Goal: Task Accomplishment & Management: Manage account settings

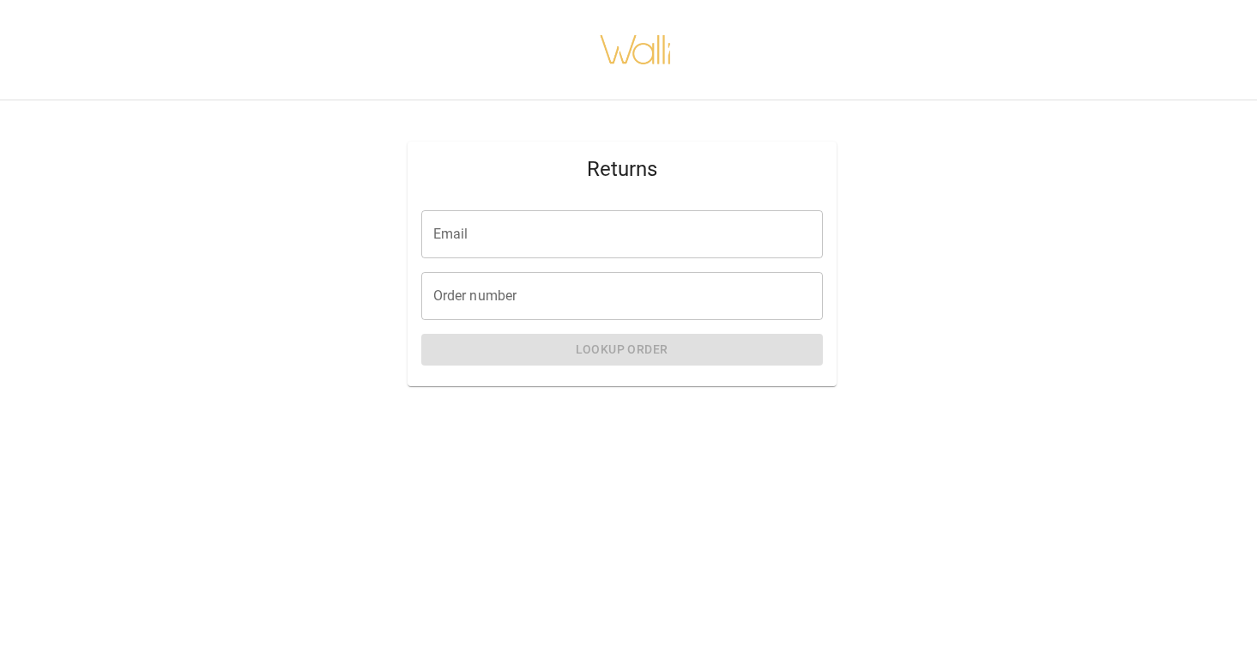
click at [588, 235] on input "Email" at bounding box center [621, 234] width 401 height 48
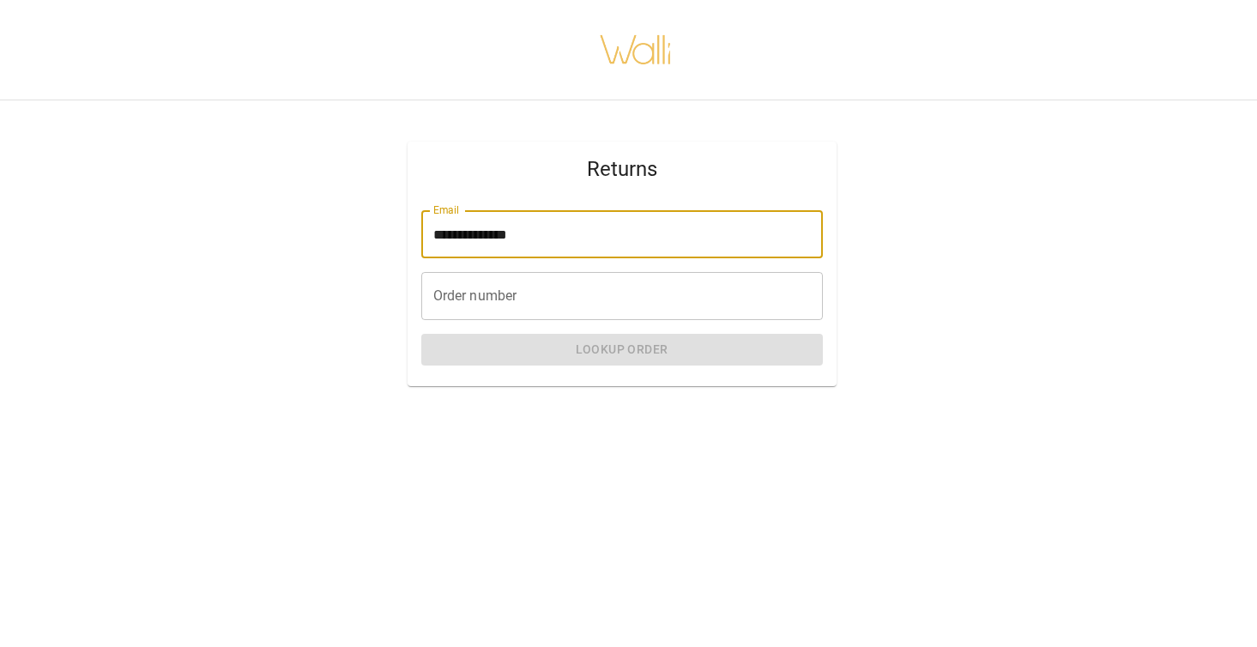
type input "**********"
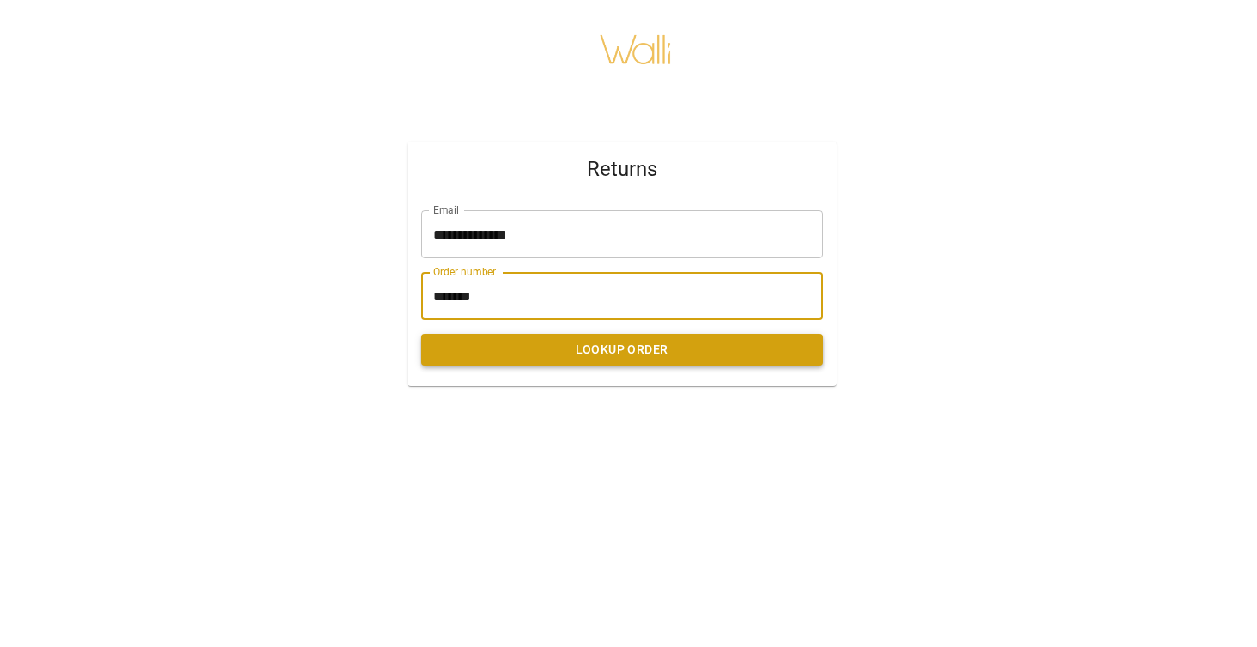
type input "*******"
click at [629, 349] on button "Lookup Order" at bounding box center [621, 350] width 401 height 32
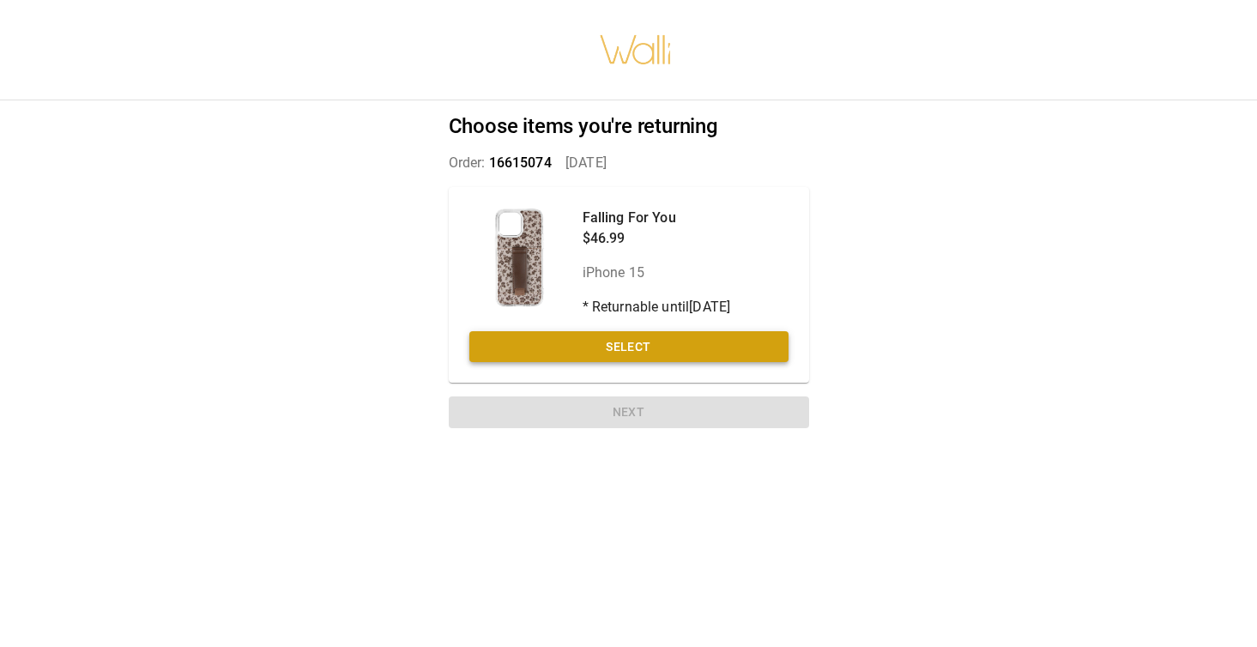
click at [639, 348] on button "Select" at bounding box center [628, 347] width 319 height 32
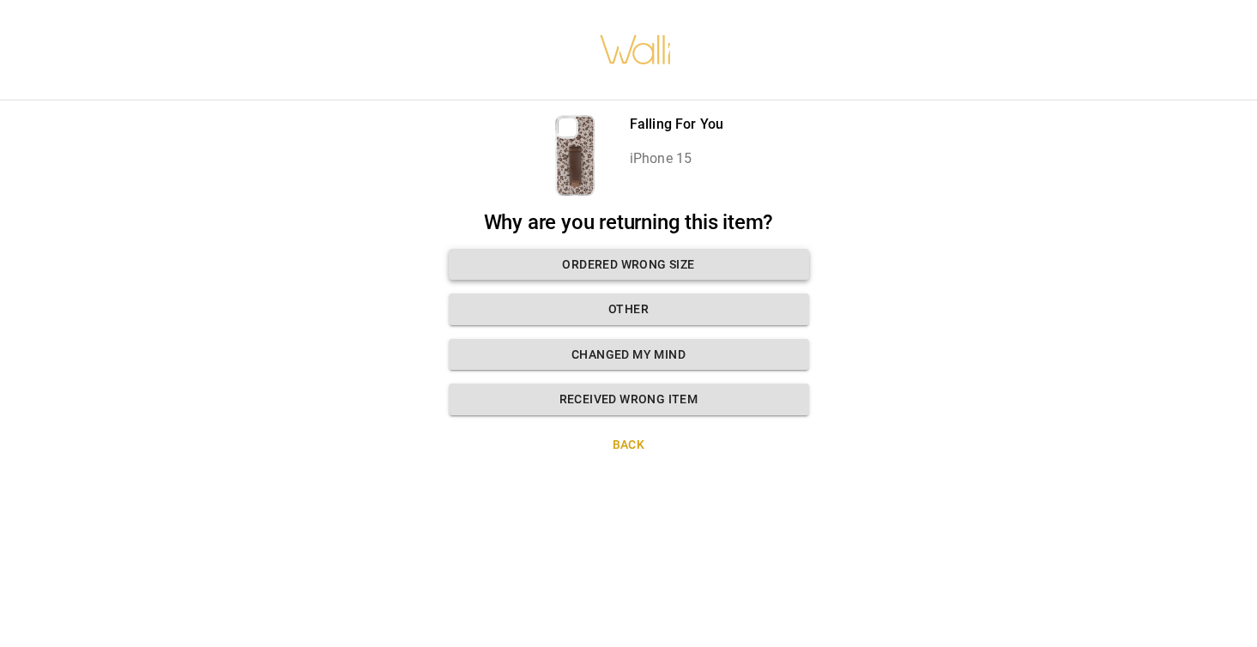
click at [685, 262] on button "Ordered wrong size" at bounding box center [629, 265] width 360 height 32
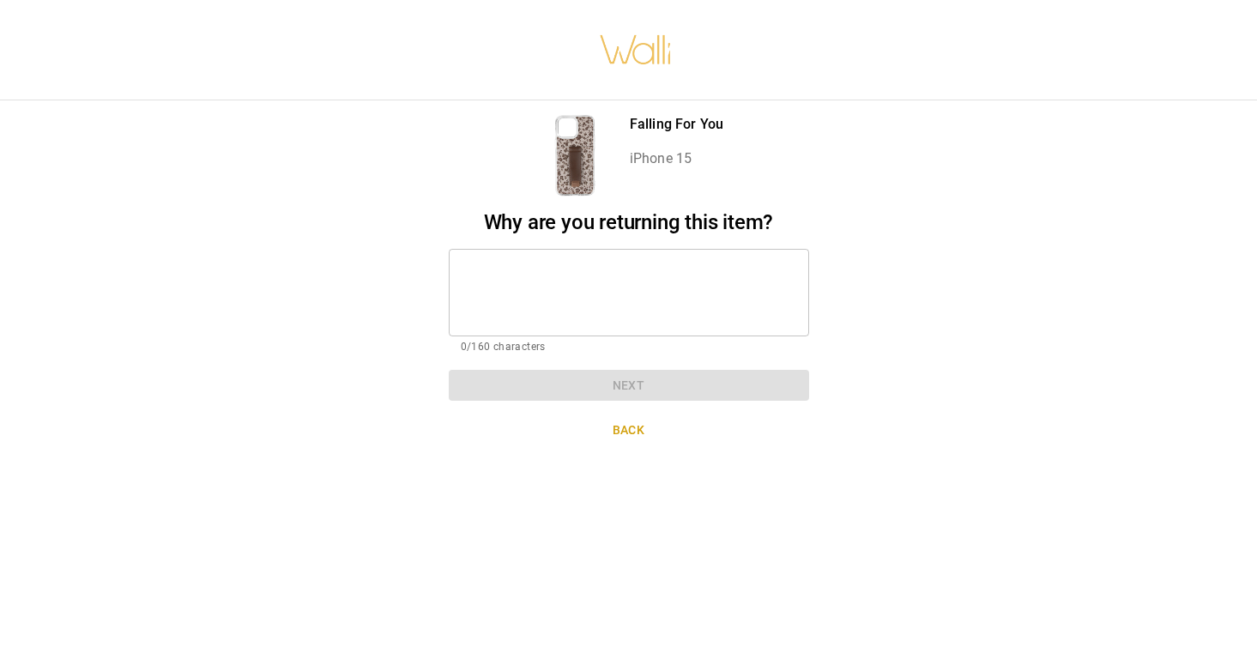
click at [649, 286] on textarea at bounding box center [629, 291] width 336 height 59
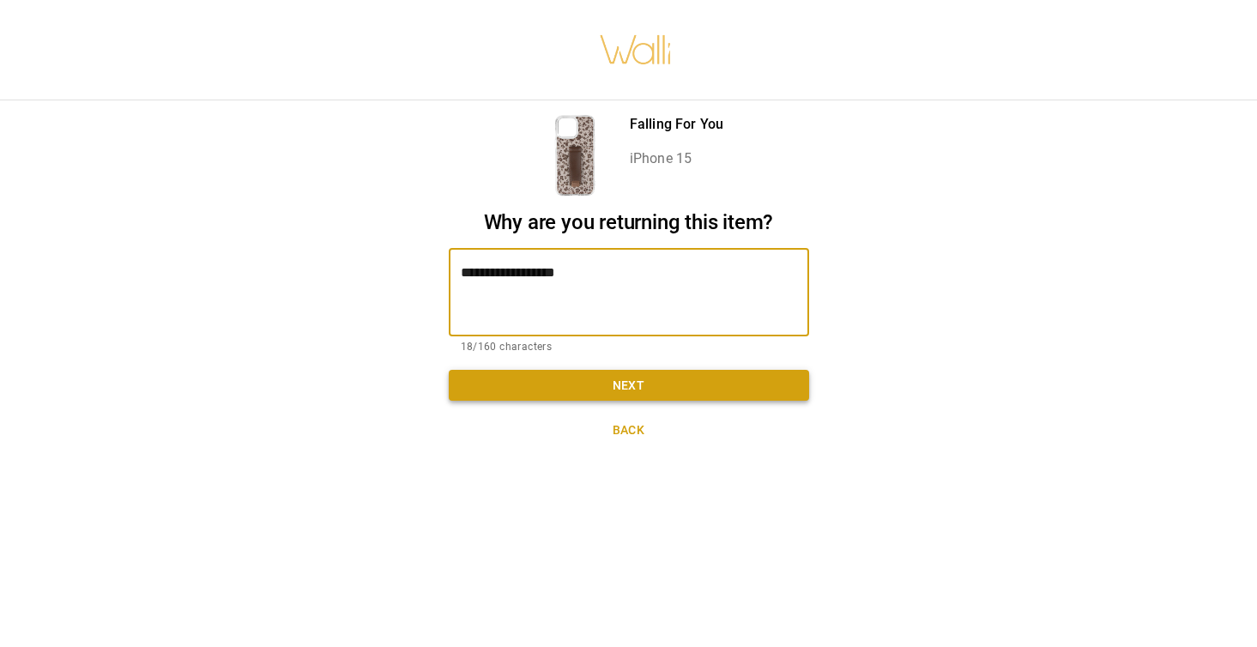
type textarea "**********"
click at [634, 379] on button "Next" at bounding box center [629, 386] width 360 height 32
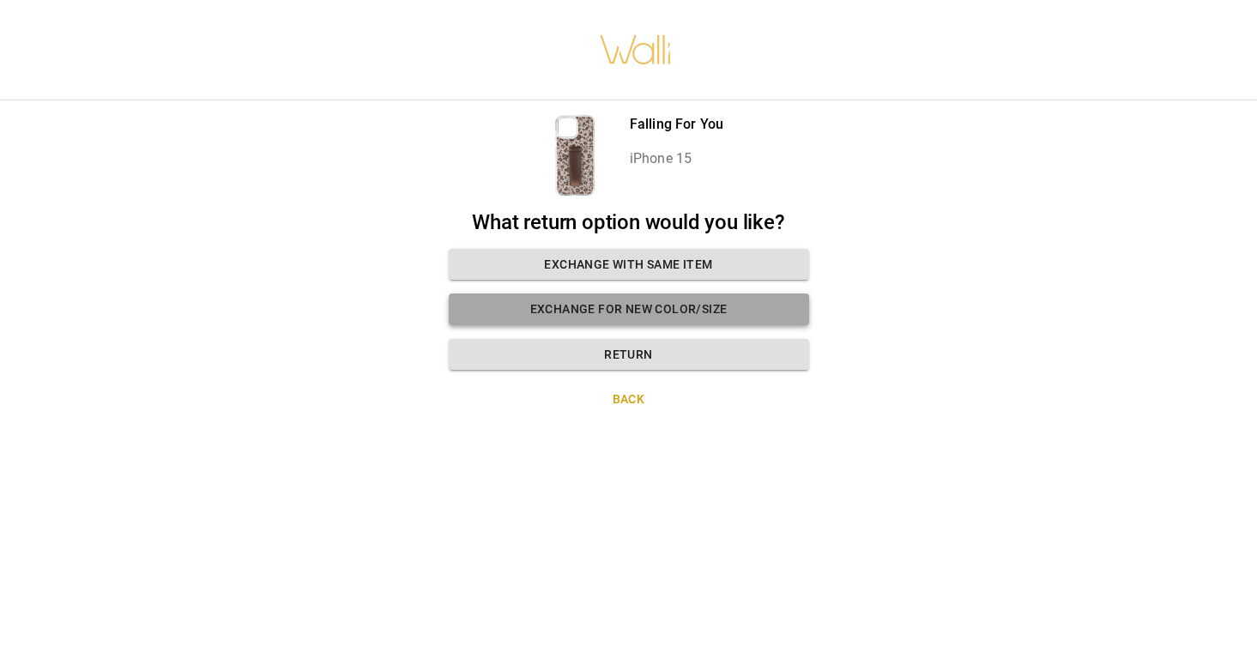
click at [667, 313] on button "Exchange for new color/size" at bounding box center [629, 309] width 360 height 32
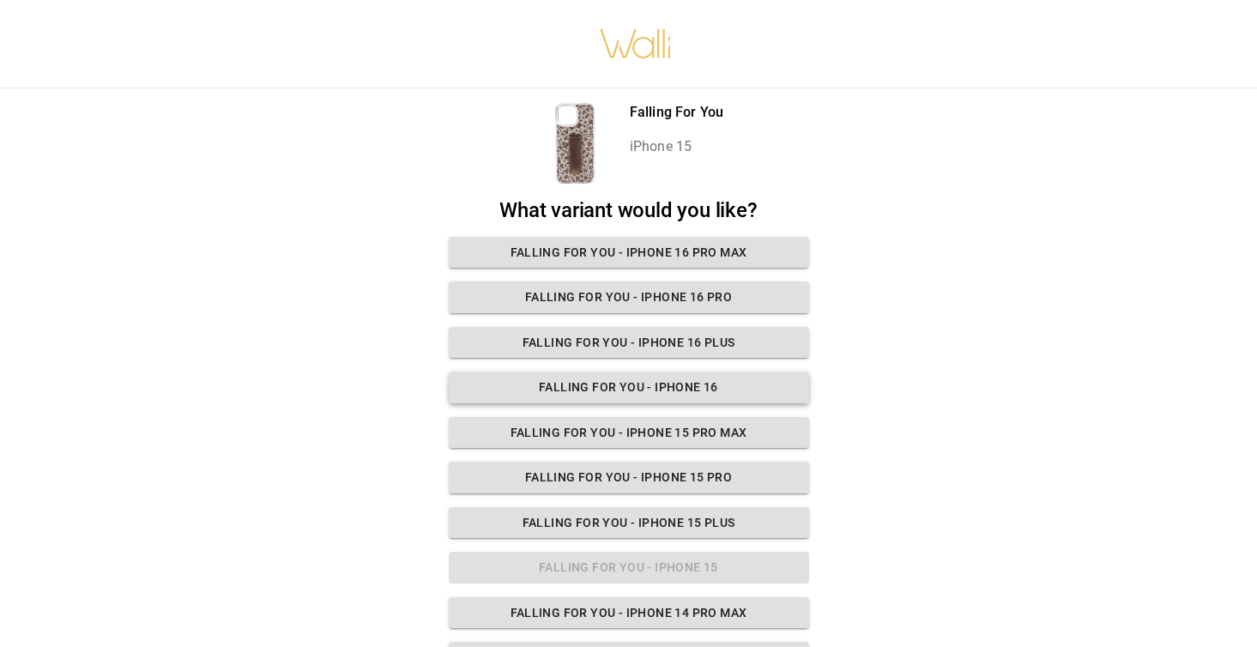
click at [666, 381] on button "Falling For You - iPhone 16" at bounding box center [629, 387] width 360 height 32
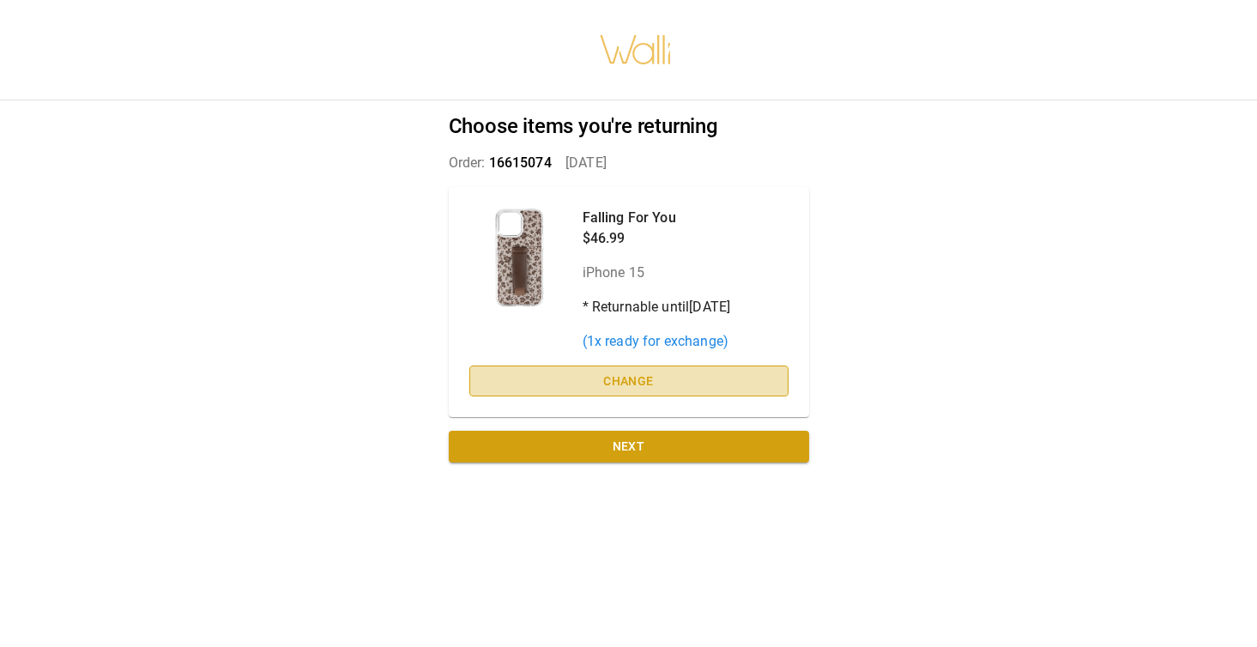
click at [647, 377] on button "Change" at bounding box center [628, 381] width 319 height 32
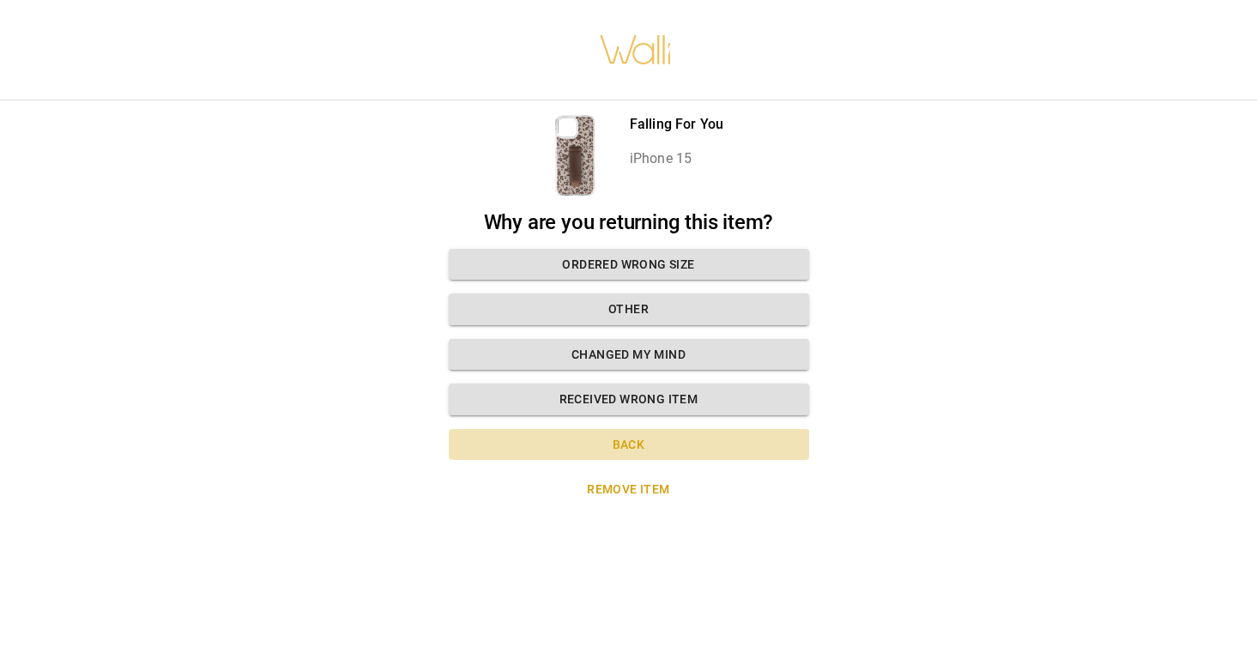
click at [634, 440] on button "Back" at bounding box center [629, 445] width 360 height 32
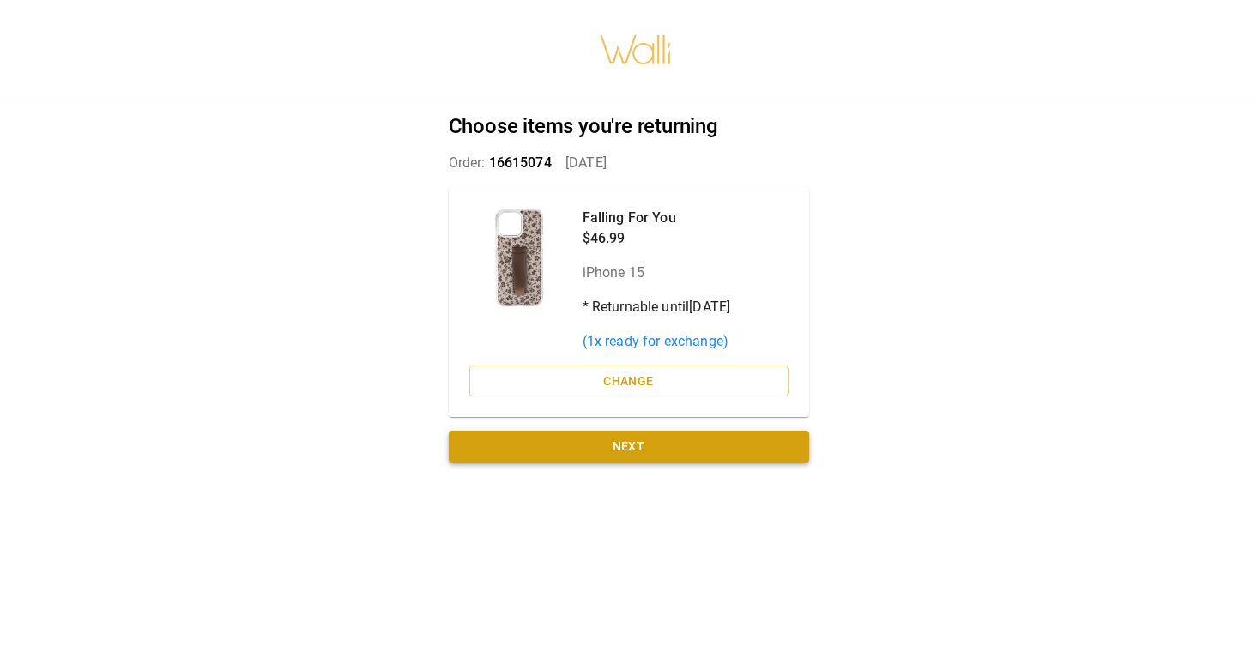
click at [648, 447] on button "Next" at bounding box center [629, 447] width 360 height 32
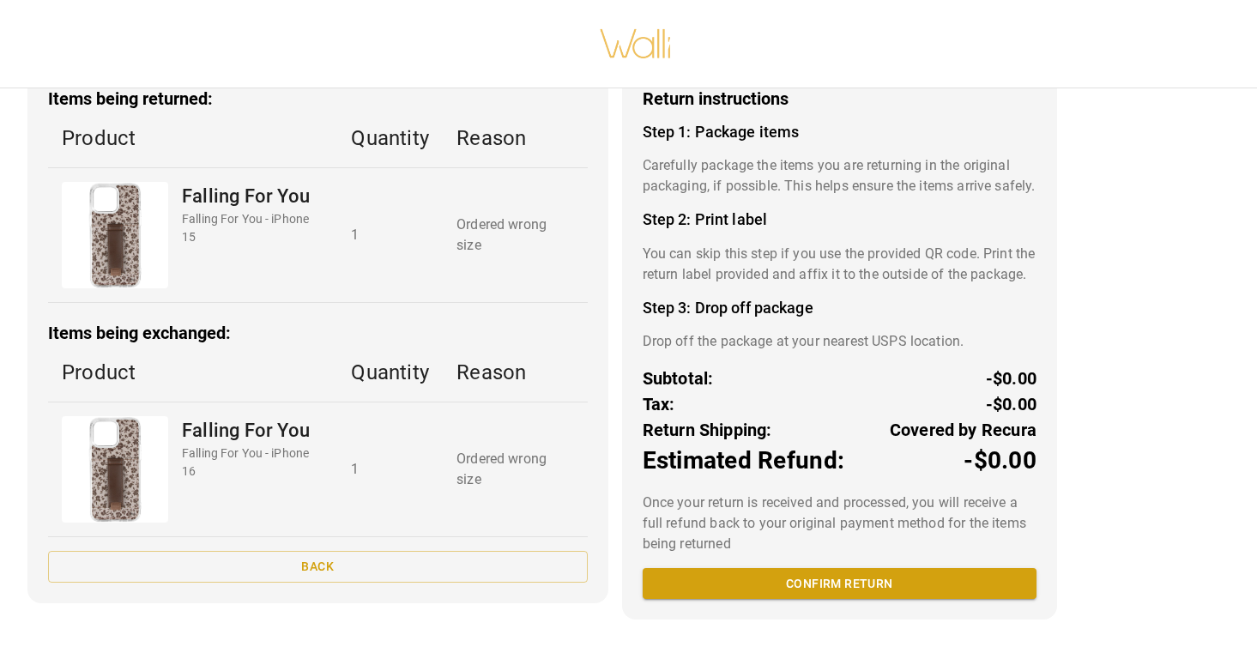
scroll to position [125, 0]
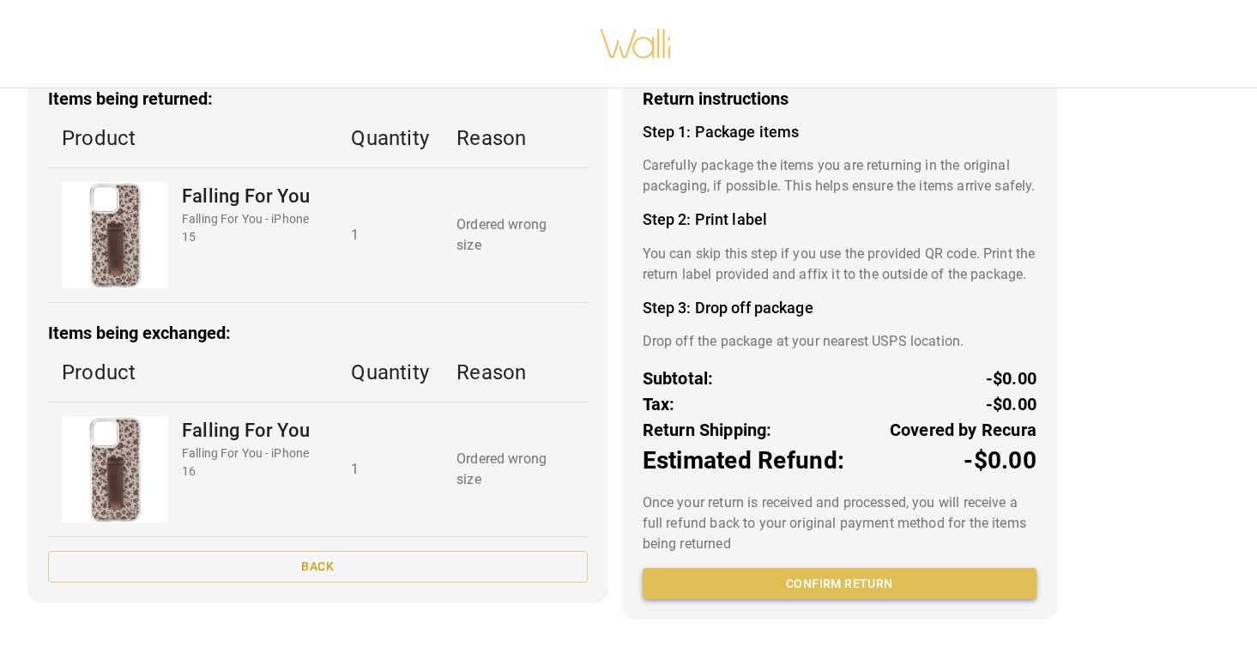
click at [828, 588] on button "Confirm return" at bounding box center [839, 584] width 394 height 32
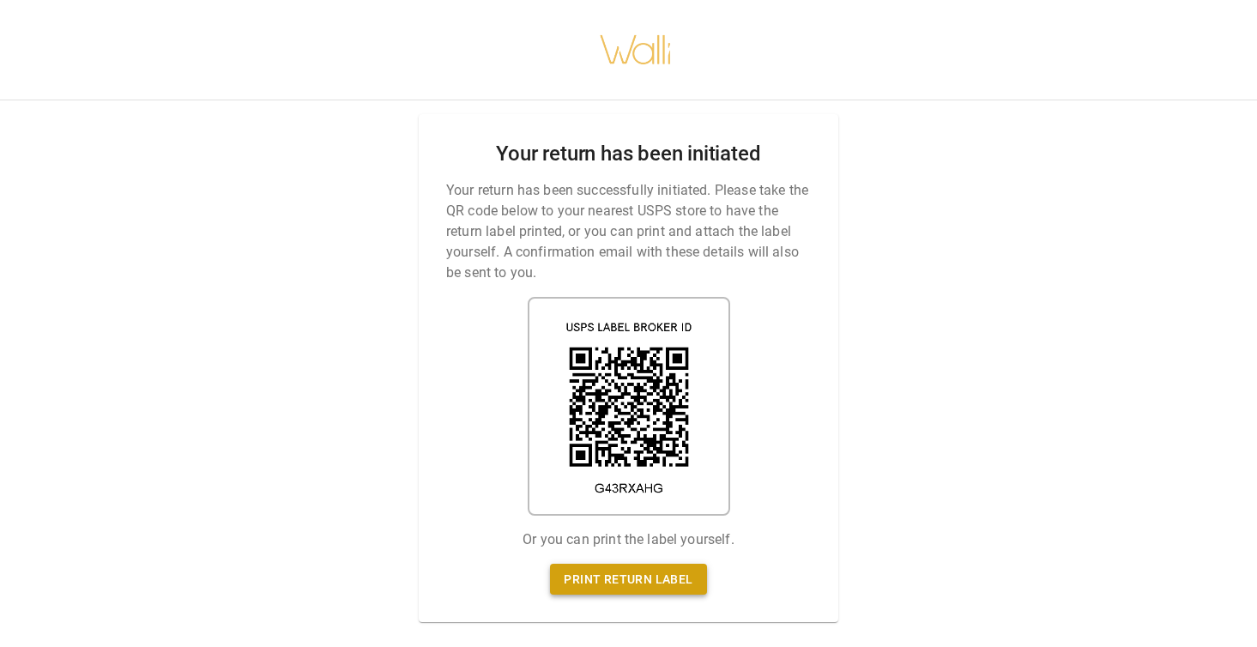
click at [650, 577] on link "Print return label" at bounding box center [628, 580] width 156 height 32
